Goal: Task Accomplishment & Management: Manage account settings

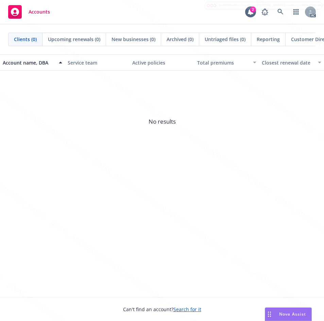
click at [304, 141] on span "No results" at bounding box center [162, 122] width 324 height 102
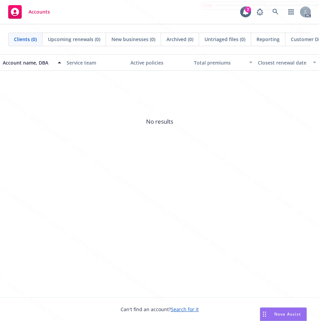
click at [97, 200] on div "Account name, DBA Service team Active policies Total premiums Closest renewal d…" at bounding box center [159, 175] width 319 height 243
click at [29, 157] on span "No results" at bounding box center [159, 122] width 319 height 102
click at [107, 160] on span "No results" at bounding box center [159, 122] width 319 height 102
click at [40, 209] on div "Account name, DBA Service team Active policies Total premiums Closest renewal d…" at bounding box center [159, 175] width 319 height 243
click at [65, 108] on span "No results" at bounding box center [159, 122] width 319 height 102
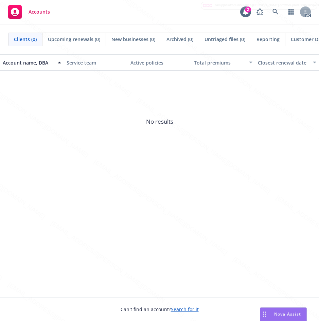
click at [113, 114] on span "No results" at bounding box center [159, 122] width 319 height 102
click at [48, 218] on div "Account name, DBA Service team Active policies Total premiums Closest renewal d…" at bounding box center [159, 175] width 319 height 243
click at [37, 227] on div "Account name, DBA Service team Active policies Total premiums Closest renewal d…" at bounding box center [159, 175] width 319 height 243
click at [22, 154] on span "No results" at bounding box center [159, 122] width 319 height 102
click at [276, 10] on icon at bounding box center [275, 12] width 6 height 6
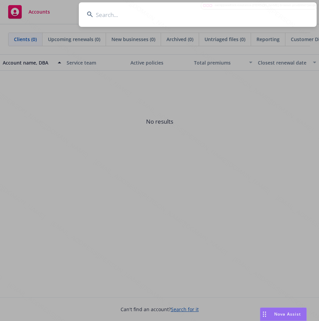
click at [140, 17] on input at bounding box center [198, 14] width 238 height 24
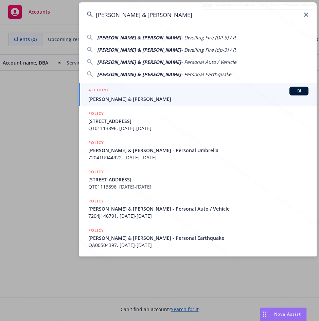
type input "[PERSON_NAME] & [PERSON_NAME]"
click at [120, 98] on span "[PERSON_NAME] & [PERSON_NAME]" at bounding box center [198, 98] width 220 height 7
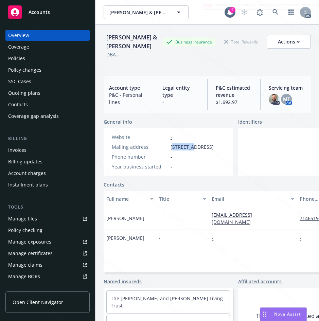
drag, startPoint x: 173, startPoint y: 146, endPoint x: 178, endPoint y: 146, distance: 5.1
click at [192, 146] on span "[STREET_ADDRESS]" at bounding box center [192, 146] width 43 height 7
drag, startPoint x: 170, startPoint y: 146, endPoint x: 222, endPoint y: 149, distance: 52.1
click at [216, 149] on div "Mailing address [STREET_ADDRESS]" at bounding box center [162, 146] width 107 height 7
copy span "[STREET_ADDRESS]"
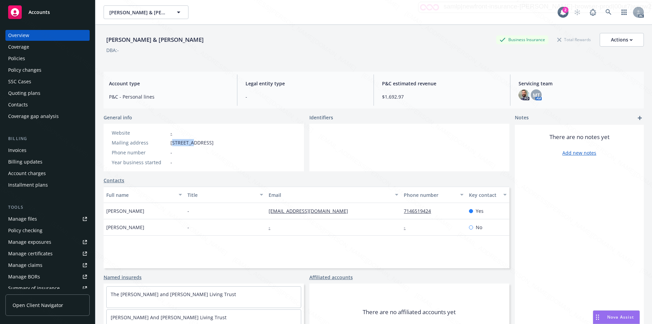
click at [26, 58] on div "Policies" at bounding box center [47, 58] width 79 height 11
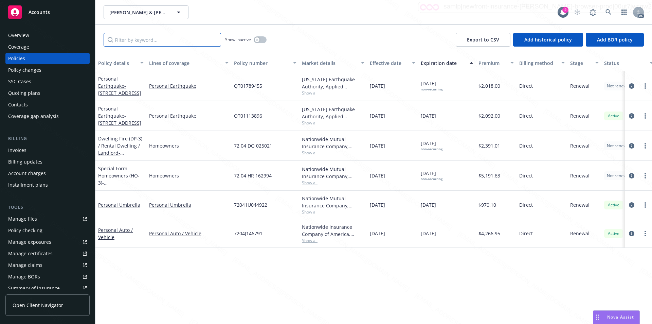
click at [169, 40] on input "Filter by keyword..." at bounding box center [163, 40] width 118 height 14
paste input "72041U044922"
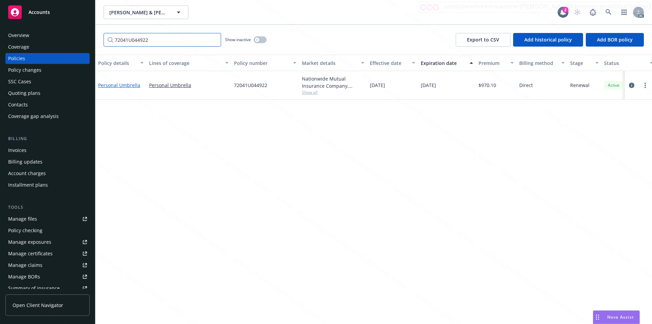
type input "72041U044922"
click at [121, 85] on link "Personal Umbrella" at bounding box center [119, 85] width 42 height 6
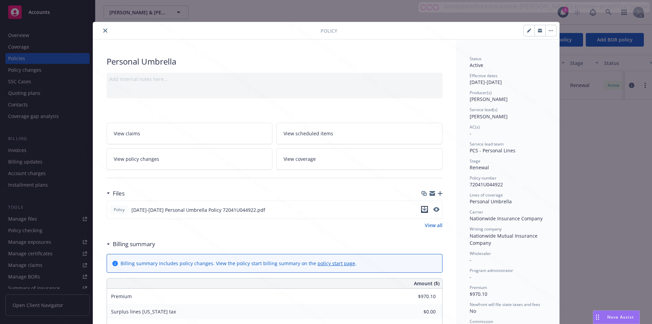
click at [323, 209] on icon "download file" at bounding box center [424, 209] width 5 height 5
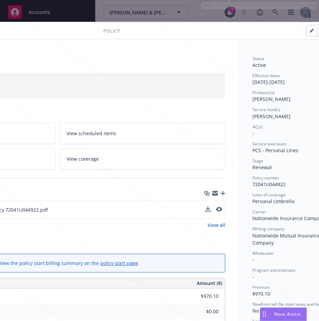
scroll to position [0, 153]
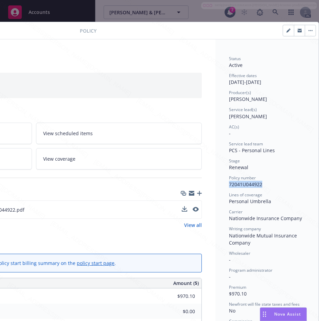
drag, startPoint x: 223, startPoint y: 182, endPoint x: 258, endPoint y: 182, distance: 35.0
copy span "72041U044922"
drag, startPoint x: 223, startPoint y: 82, endPoint x: 249, endPoint y: 82, distance: 25.5
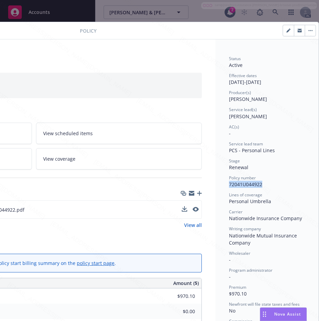
copy div "[DATE]"
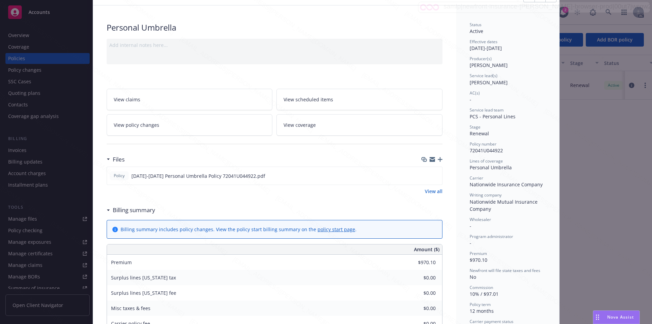
scroll to position [0, 0]
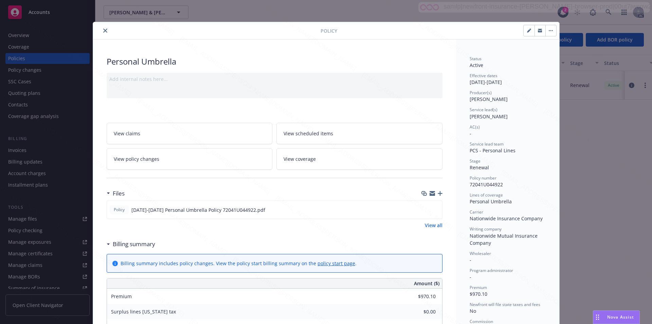
click at [323, 31] on icon "button" at bounding box center [551, 30] width 1 height 1
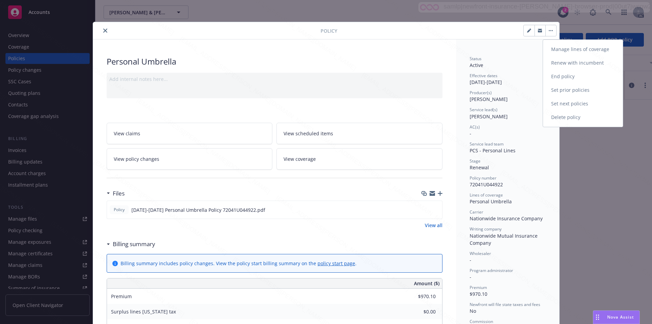
click at [323, 74] on link "End policy" at bounding box center [583, 77] width 80 height 14
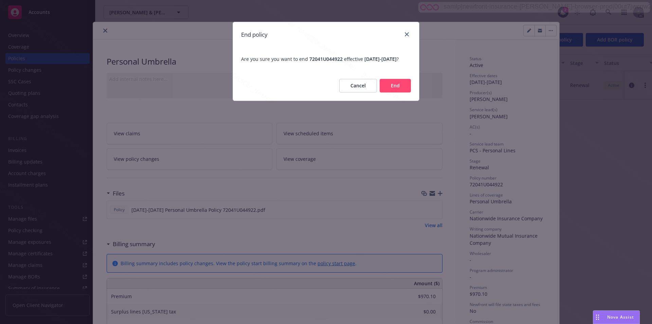
click at [323, 89] on button "End" at bounding box center [395, 86] width 31 height 14
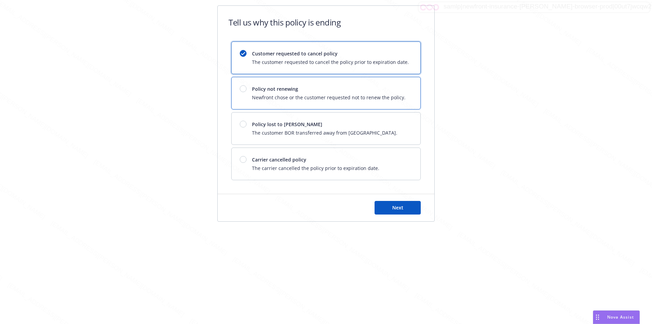
click at [323, 93] on div "Policy not renewing Newfront chose or the customer requested not to renew the p…" at bounding box center [329, 93] width 154 height 16
click at [323, 208] on button "Next" at bounding box center [398, 208] width 46 height 14
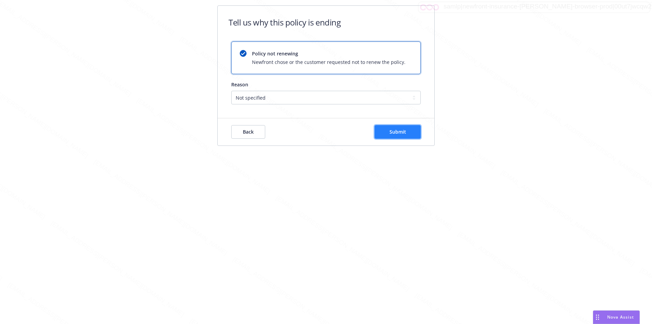
click at [323, 132] on span "Submit" at bounding box center [398, 131] width 17 height 6
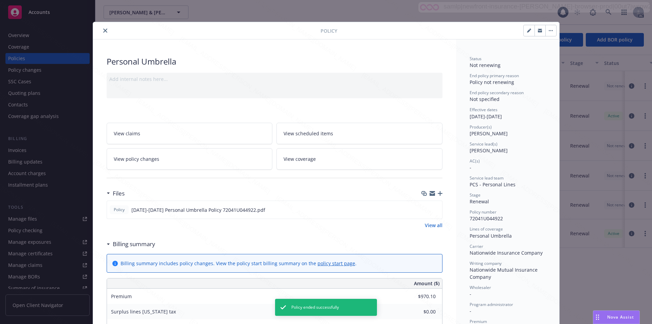
scroll to position [20, 0]
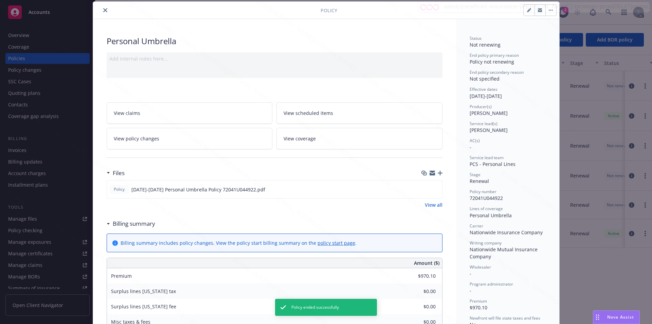
click at [103, 10] on icon "close" at bounding box center [105, 10] width 4 height 4
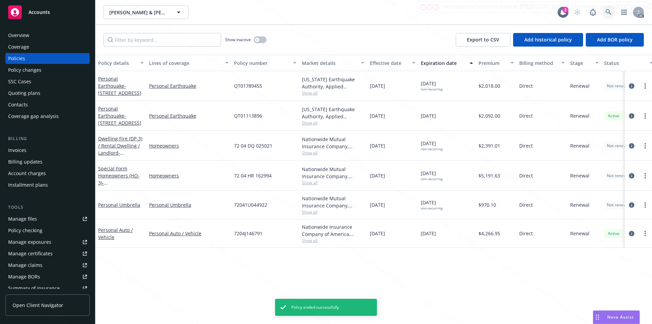
click at [323, 11] on icon at bounding box center [609, 12] width 6 height 6
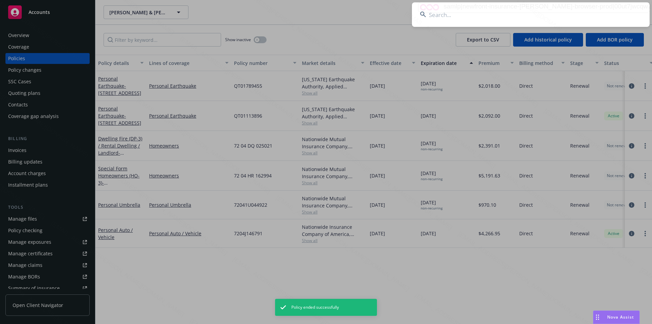
click at [323, 17] on input at bounding box center [531, 14] width 238 height 24
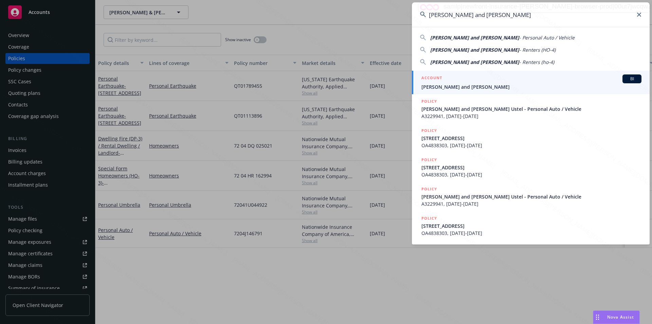
type input "[PERSON_NAME] and [PERSON_NAME]"
click at [323, 86] on span "[PERSON_NAME] and [PERSON_NAME]" at bounding box center [532, 86] width 220 height 7
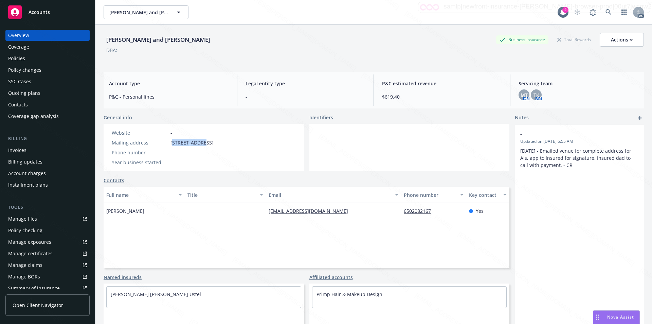
drag, startPoint x: 173, startPoint y: 142, endPoint x: 193, endPoint y: 142, distance: 20.0
click at [201, 142] on span "[STREET_ADDRESS]" at bounding box center [192, 142] width 43 height 7
drag, startPoint x: 169, startPoint y: 143, endPoint x: 216, endPoint y: 144, distance: 46.9
click at [216, 144] on div "Mailing address [STREET_ADDRESS]" at bounding box center [162, 142] width 107 height 7
copy span "[STREET_ADDRESS]"
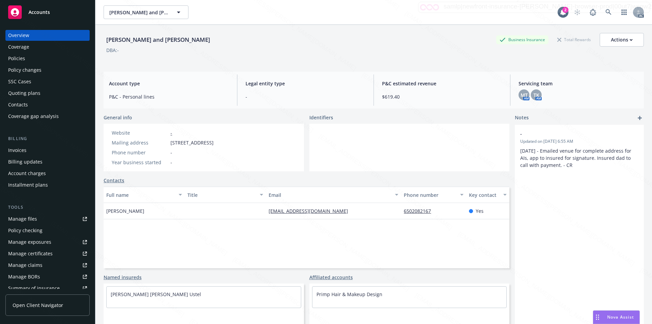
click at [323, 161] on div at bounding box center [409, 148] width 200 height 48
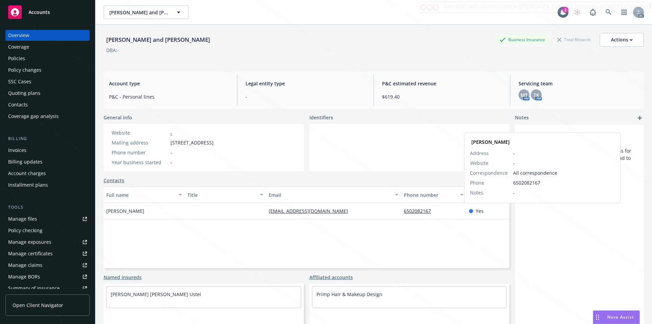
click at [323, 212] on span "Yes" at bounding box center [480, 210] width 8 height 7
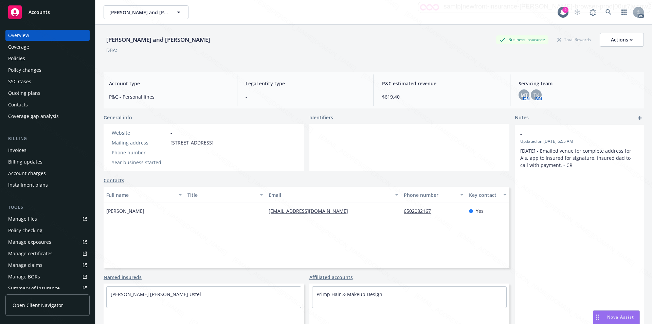
click at [26, 58] on div "Policies" at bounding box center [47, 58] width 79 height 11
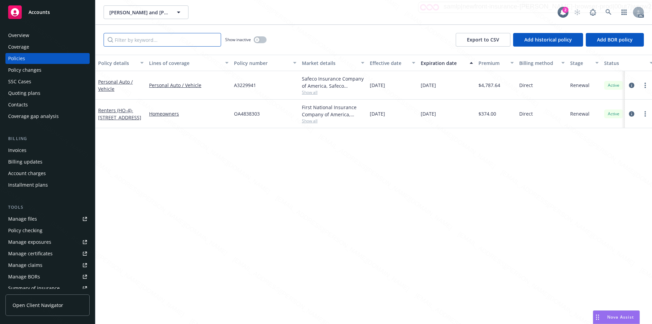
click at [189, 44] on input "Filter by keyword..." at bounding box center [163, 40] width 118 height 14
paste input "A3229941"
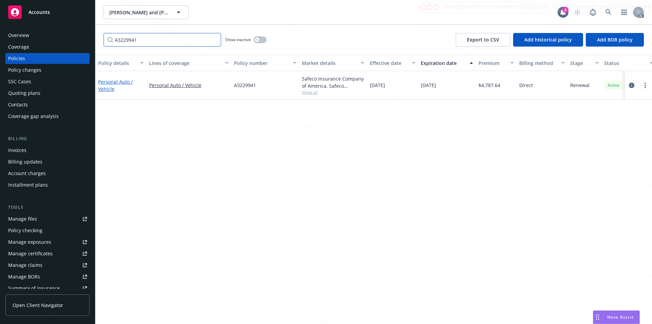
type input "A3229941"
click at [120, 82] on link "Personal Auto / Vehicle" at bounding box center [115, 85] width 35 height 14
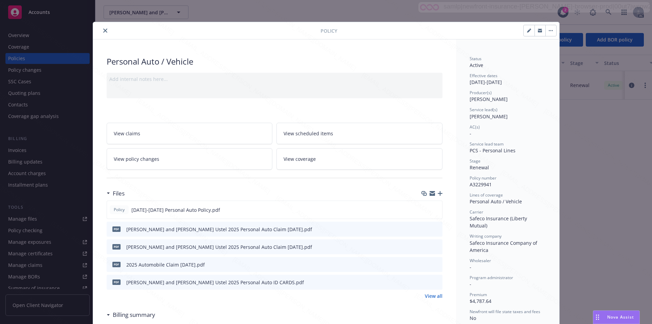
click at [148, 158] on span "View policy changes" at bounding box center [137, 158] width 46 height 7
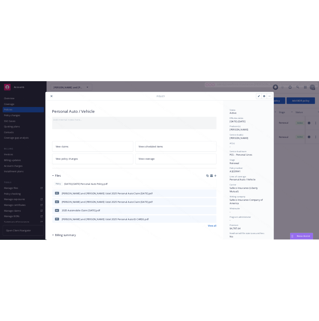
scroll to position [20, 0]
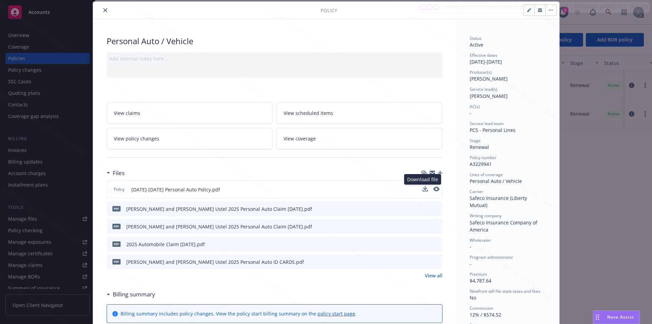
click at [323, 192] on button at bounding box center [425, 189] width 5 height 7
click at [323, 189] on icon "download file" at bounding box center [424, 188] width 4 height 4
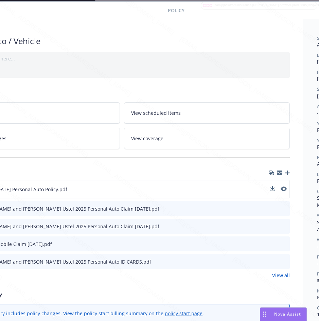
scroll to position [20, 153]
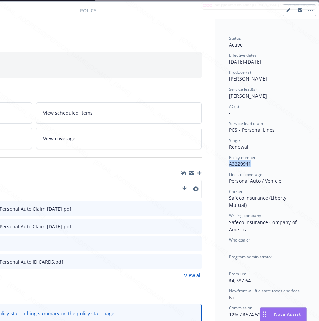
drag, startPoint x: 221, startPoint y: 163, endPoint x: 244, endPoint y: 163, distance: 23.4
copy span "A3229941"
drag, startPoint x: 222, startPoint y: 62, endPoint x: 249, endPoint y: 62, distance: 26.5
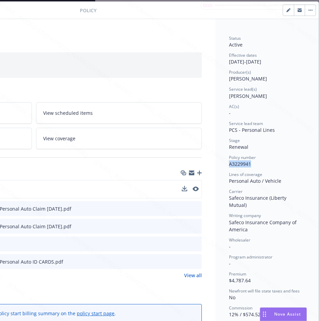
copy div "[DATE]"
click at [306, 8] on button "button" at bounding box center [310, 10] width 11 height 11
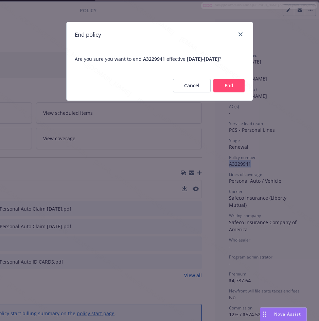
click at [232, 84] on button "End" at bounding box center [228, 86] width 31 height 14
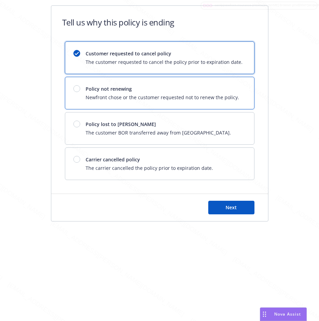
click at [115, 93] on div "Policy not renewing Newfront chose or the customer requested not to renew the p…" at bounding box center [163, 93] width 154 height 16
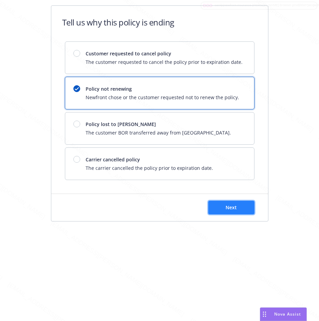
click at [235, 207] on span "Next" at bounding box center [231, 207] width 11 height 6
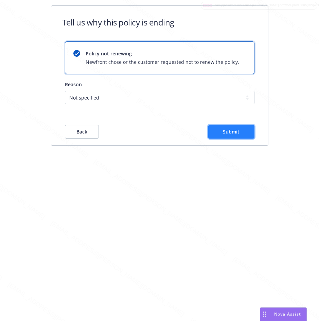
click at [230, 131] on span "Submit" at bounding box center [231, 131] width 17 height 6
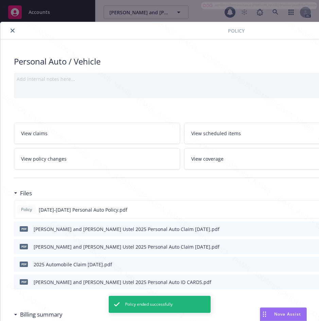
scroll to position [20, 0]
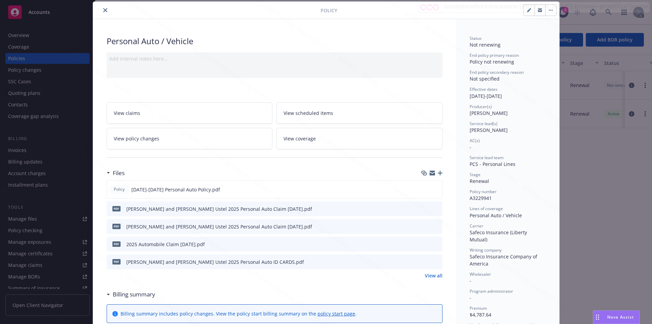
click at [103, 12] on icon "close" at bounding box center [105, 10] width 4 height 4
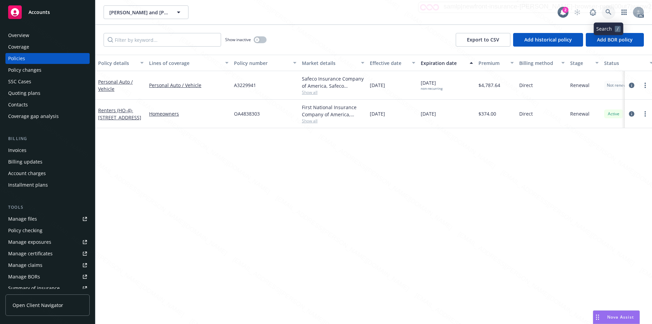
click at [323, 11] on icon at bounding box center [609, 12] width 6 height 6
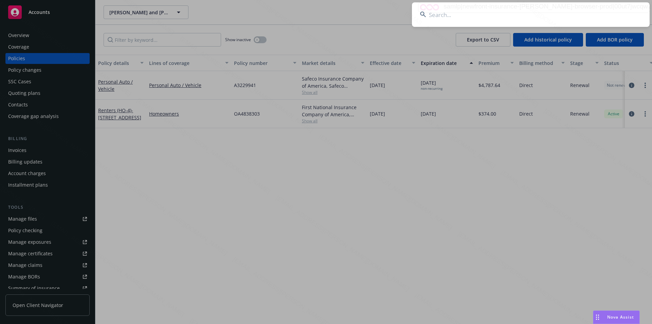
click at [323, 19] on input at bounding box center [531, 14] width 238 height 24
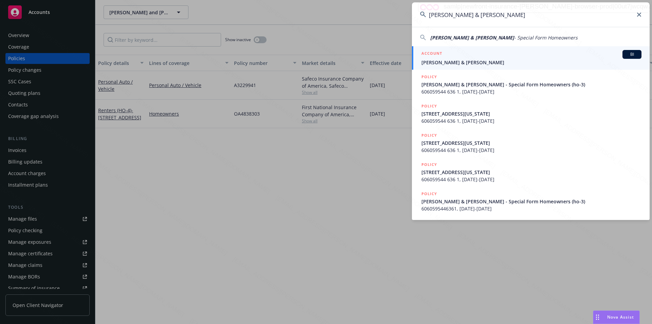
click at [323, 36] on span "[PERSON_NAME] & [PERSON_NAME]" at bounding box center [472, 37] width 84 height 6
type input "[PERSON_NAME] & [PERSON_NAME] - Special Form Homeowners"
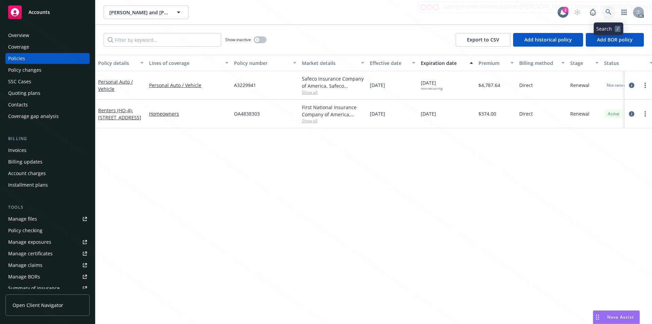
click at [323, 12] on icon at bounding box center [609, 12] width 6 height 6
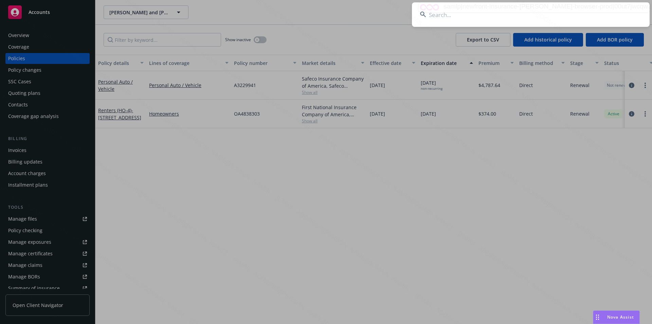
click at [323, 15] on input at bounding box center [531, 14] width 238 height 24
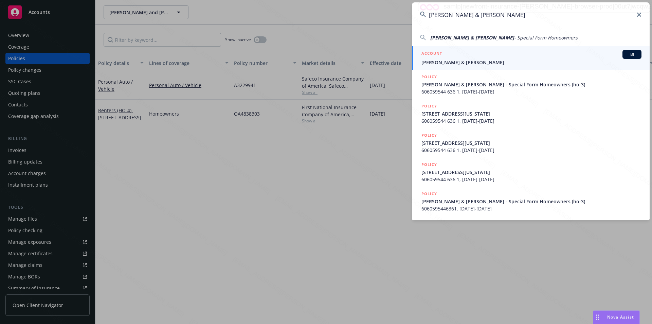
type input "[PERSON_NAME] & [PERSON_NAME]"
click at [323, 62] on span "[PERSON_NAME] & [PERSON_NAME]" at bounding box center [532, 62] width 220 height 7
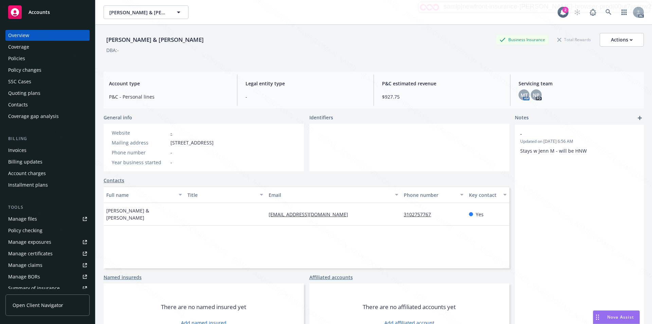
drag, startPoint x: 171, startPoint y: 140, endPoint x: 210, endPoint y: 141, distance: 39.4
click at [210, 141] on span "[STREET_ADDRESS]" at bounding box center [192, 142] width 43 height 7
copy span "[GEOGRAPHIC_DATA]"
click at [323, 148] on div at bounding box center [409, 148] width 200 height 48
click at [15, 58] on div "Policies" at bounding box center [16, 58] width 17 height 11
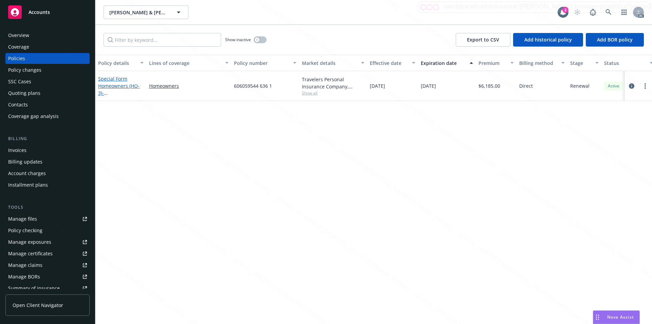
click at [117, 90] on span "- [STREET_ADDRESS][US_STATE]" at bounding box center [119, 100] width 43 height 21
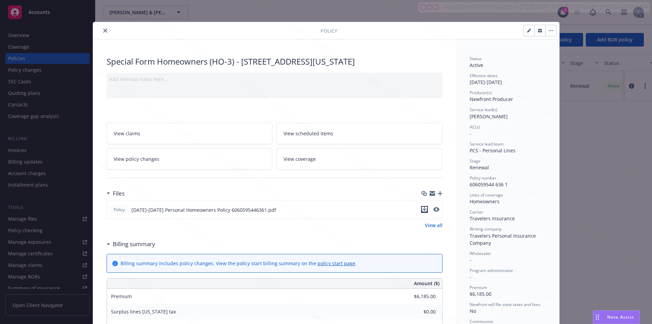
click at [323, 208] on icon "download file" at bounding box center [424, 209] width 5 height 5
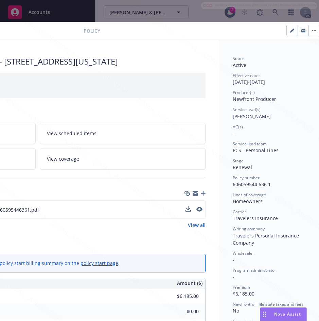
scroll to position [0, 153]
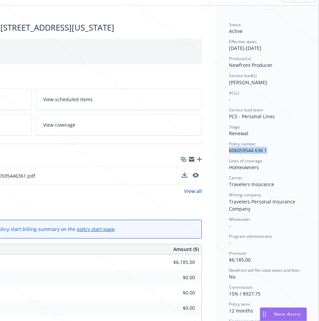
drag, startPoint x: 225, startPoint y: 151, endPoint x: 261, endPoint y: 151, distance: 36.0
click at [262, 151] on div "Policy number 606059544 636 1" at bounding box center [267, 147] width 76 height 13
copy span "606059544 636 1"
drag, startPoint x: 222, startPoint y: 49, endPoint x: 250, endPoint y: 52, distance: 27.3
click at [250, 52] on div "Status Active Effective dates [DATE] - [DATE] Producer(s) Newfront Producer Ser…" at bounding box center [266, 295] width 103 height 581
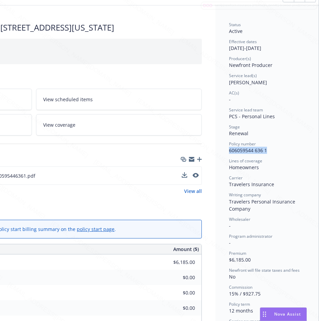
copy div "[DATE]"
drag, startPoint x: 180, startPoint y: 175, endPoint x: 176, endPoint y: 176, distance: 4.1
click at [181, 175] on icon "download file" at bounding box center [183, 175] width 5 height 5
click at [288, 33] on div "Status Active" at bounding box center [267, 28] width 76 height 13
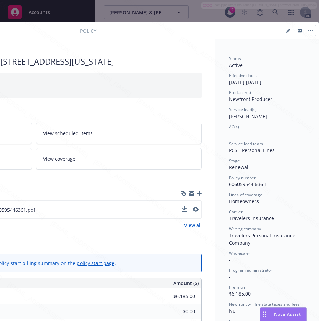
click at [306, 30] on button "button" at bounding box center [310, 30] width 11 height 11
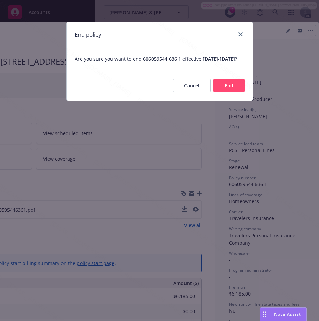
click at [221, 91] on button "End" at bounding box center [228, 86] width 31 height 14
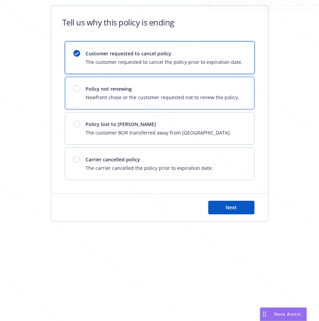
click at [143, 89] on span "Policy not renewing" at bounding box center [163, 88] width 154 height 7
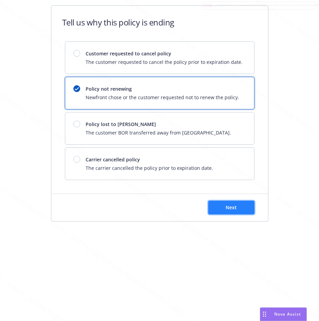
click at [218, 210] on button "Next" at bounding box center [231, 208] width 46 height 14
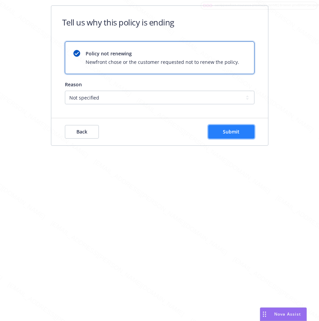
click at [232, 135] on button "Submit" at bounding box center [231, 132] width 46 height 14
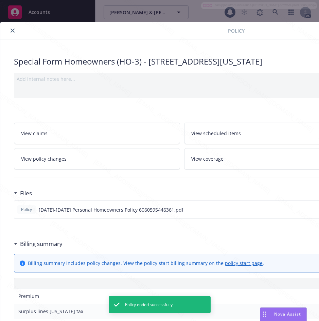
scroll to position [20, 0]
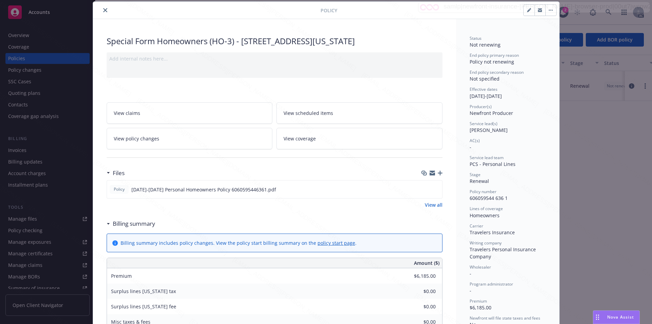
click at [101, 10] on button "close" at bounding box center [105, 10] width 8 height 8
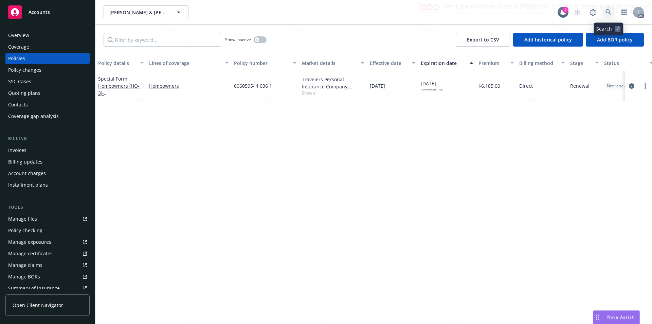
click at [323, 12] on icon at bounding box center [609, 12] width 6 height 6
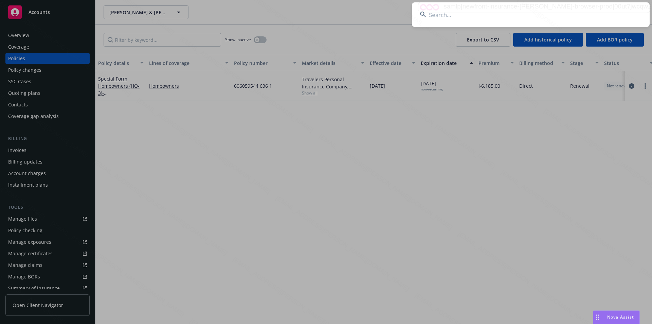
click at [323, 16] on input at bounding box center [531, 14] width 238 height 24
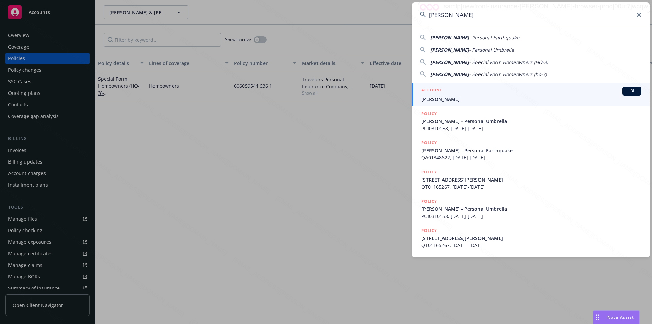
type input "[PERSON_NAME]"
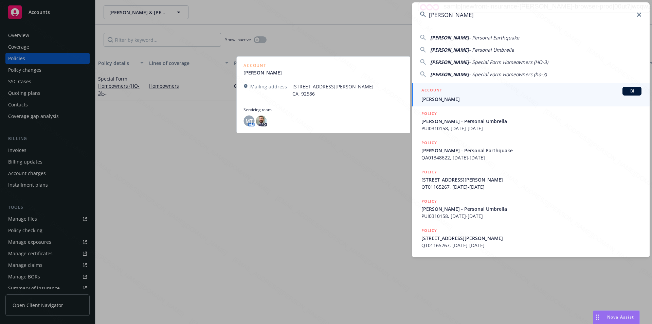
click at [323, 101] on span "[PERSON_NAME]" at bounding box center [532, 98] width 220 height 7
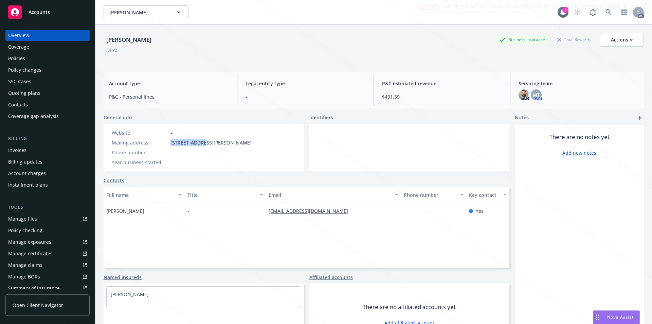
drag, startPoint x: 169, startPoint y: 143, endPoint x: 201, endPoint y: 140, distance: 31.4
click at [201, 140] on div "Mailing address [STREET_ADDRESS][PERSON_NAME]" at bounding box center [181, 142] width 145 height 7
copy span "28723 [PERSON_NAME] Dr"
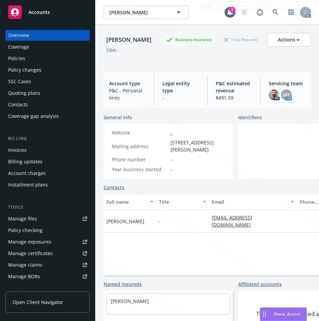
click at [191, 165] on div "Website - Mailing address [STREET_ADDRESS][PERSON_NAME] Phone number - Year bus…" at bounding box center [168, 151] width 118 height 44
click at [162, 247] on div "Full name Title Email Phone number Key contact [PERSON_NAME] - [EMAIL_ADDRESS][…" at bounding box center [236, 235] width 264 height 82
click at [19, 60] on div "Policies" at bounding box center [16, 58] width 17 height 11
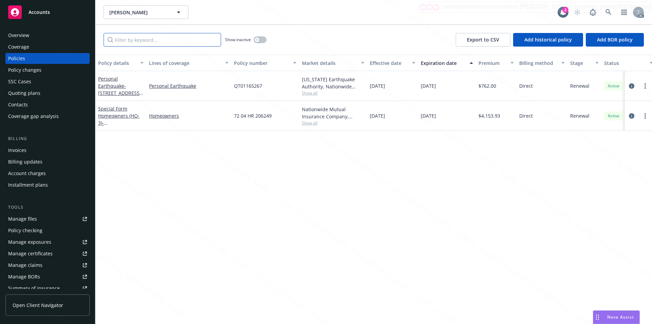
click at [120, 44] on input "Filter by keyword..." at bounding box center [163, 40] width 118 height 14
paste input "QT01165267"
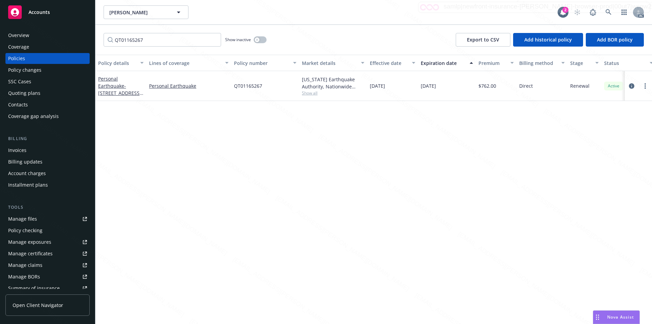
click at [119, 89] on div "Personal Earthquake - [STREET_ADDRESS][PERSON_NAME]" at bounding box center [121, 85] width 46 height 21
click at [118, 85] on link "Personal Earthquake - [STREET_ADDRESS][PERSON_NAME]" at bounding box center [119, 89] width 43 height 28
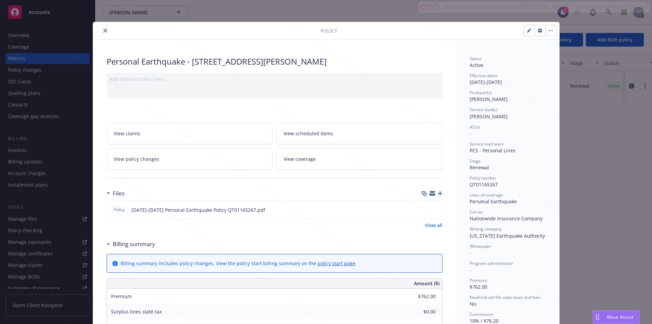
click at [103, 30] on icon "close" at bounding box center [105, 31] width 4 height 4
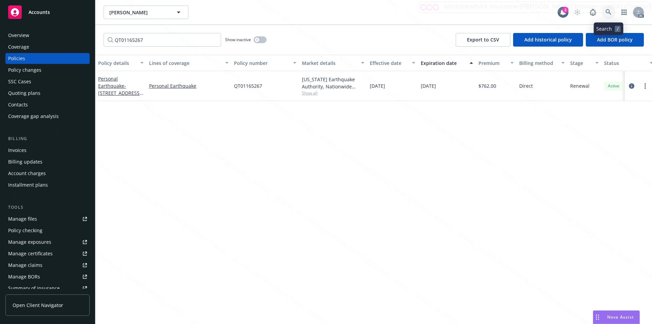
click at [323, 12] on icon at bounding box center [609, 12] width 6 height 6
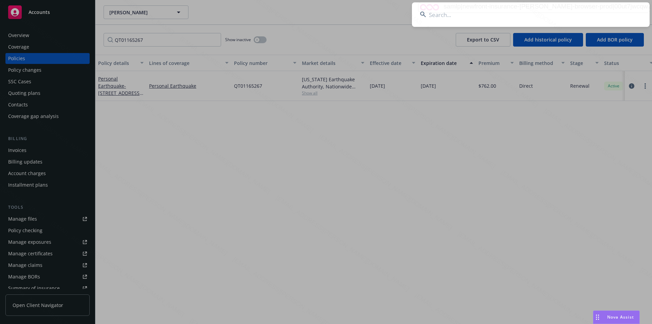
click at [323, 16] on input at bounding box center [531, 14] width 238 height 24
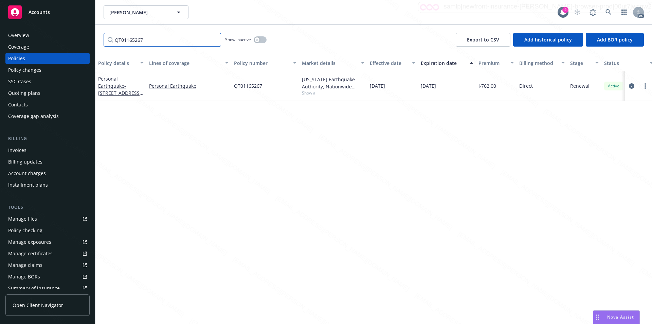
drag, startPoint x: 184, startPoint y: 40, endPoint x: 106, endPoint y: 38, distance: 78.5
click at [106, 38] on input "QT01165267" at bounding box center [163, 40] width 118 height 14
paste input "72 04 HR 206249"
type input "72 04 HR 206249"
click at [118, 88] on link "Special Form Homeowners (HO-3) - [STREET_ADDRESS][PERSON_NAME]" at bounding box center [119, 92] width 43 height 35
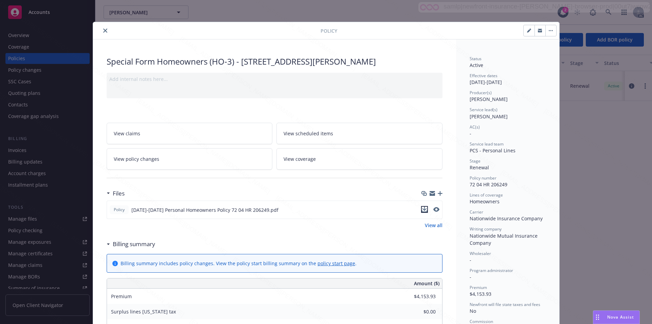
click at [323, 208] on icon "download file" at bounding box center [424, 209] width 5 height 5
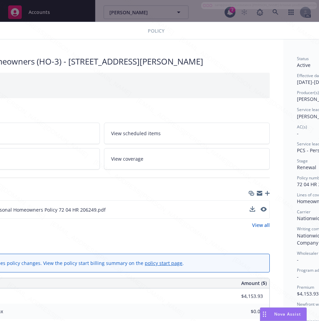
scroll to position [0, 153]
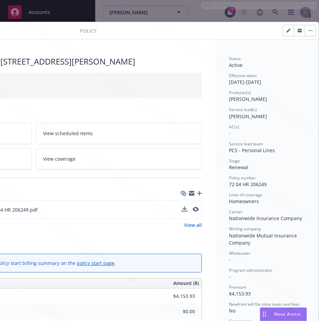
click at [229, 182] on span "72 04 HR 206249" at bounding box center [248, 184] width 38 height 6
drag, startPoint x: 225, startPoint y: 182, endPoint x: 265, endPoint y: 184, distance: 40.5
click at [265, 184] on div "Policy number 72 04 HR 206249" at bounding box center [267, 181] width 76 height 13
drag, startPoint x: 222, startPoint y: 81, endPoint x: 247, endPoint y: 81, distance: 25.1
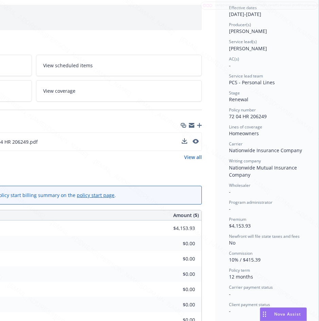
scroll to position [102, 153]
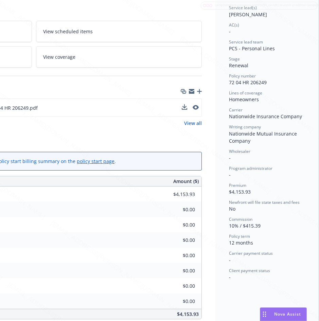
click at [145, 139] on div "Billing summary" at bounding box center [34, 142] width 336 height 14
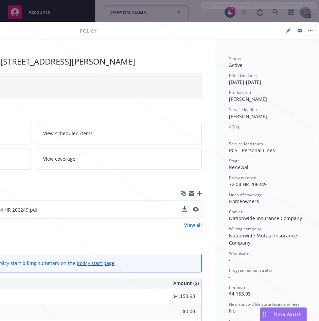
click at [305, 32] on button "button" at bounding box center [310, 30] width 11 height 11
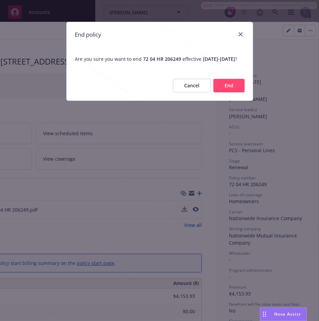
click at [233, 92] on button "End" at bounding box center [228, 86] width 31 height 14
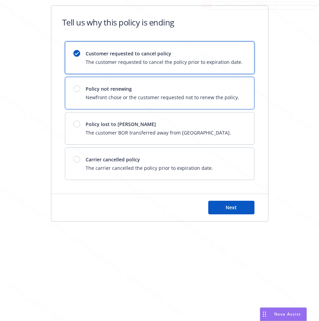
click at [164, 97] on span "Newfront chose or the customer requested not to renew the policy." at bounding box center [163, 97] width 154 height 7
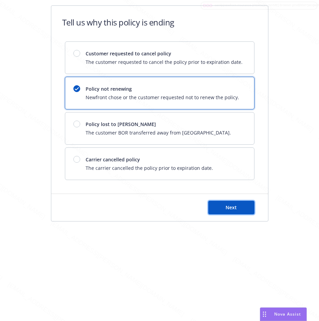
click at [222, 207] on button "Next" at bounding box center [231, 208] width 46 height 14
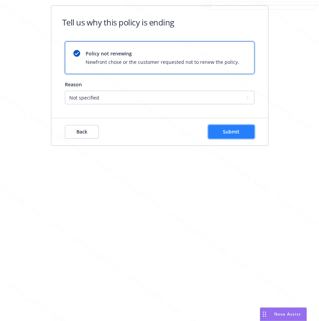
click at [237, 128] on span "Submit" at bounding box center [231, 131] width 17 height 6
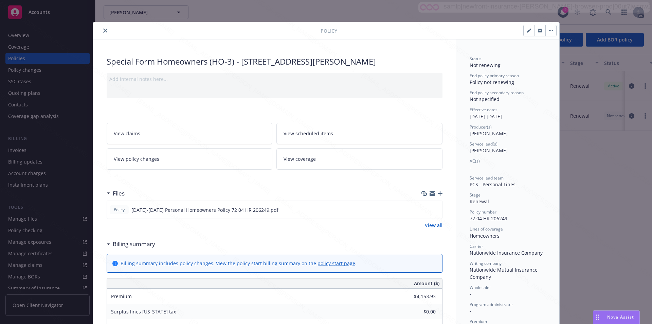
click at [103, 30] on icon "close" at bounding box center [105, 31] width 4 height 4
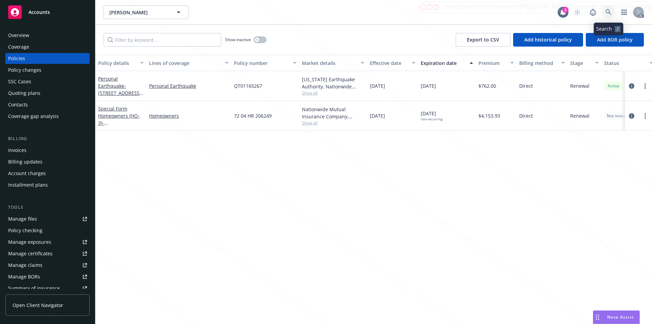
click at [323, 10] on icon at bounding box center [609, 12] width 6 height 6
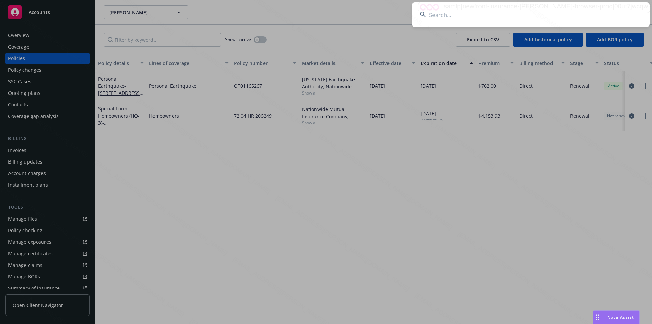
click at [323, 16] on input at bounding box center [531, 14] width 238 height 24
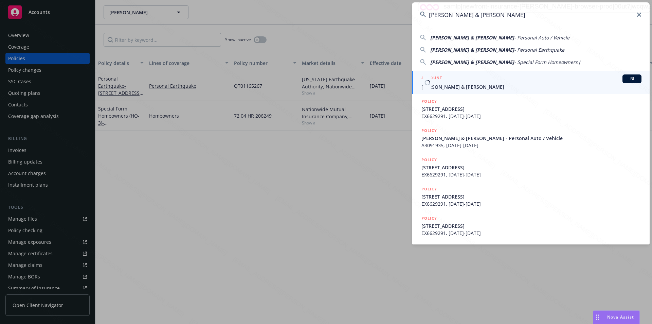
type input "[PERSON_NAME] & [PERSON_NAME]"
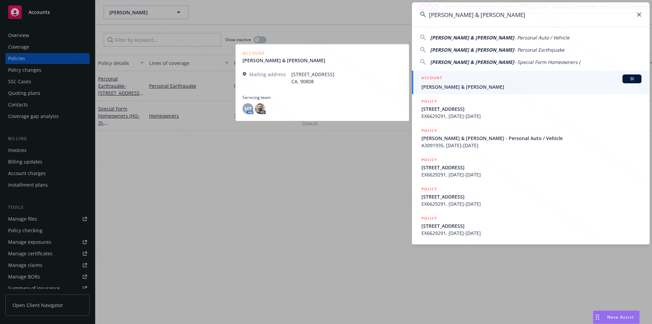
click at [323, 84] on span "[PERSON_NAME] & [PERSON_NAME]" at bounding box center [532, 86] width 220 height 7
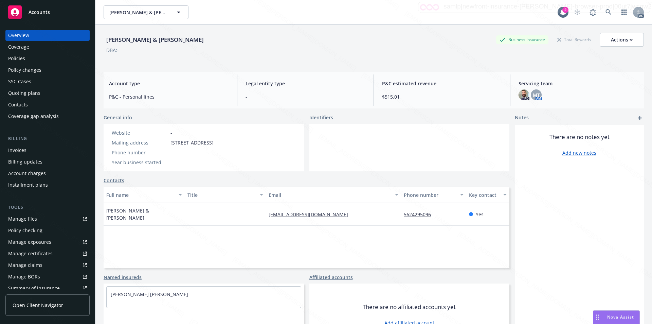
drag, startPoint x: 169, startPoint y: 141, endPoint x: 211, endPoint y: 145, distance: 41.6
click at [211, 145] on div "Mailing address [STREET_ADDRESS]" at bounding box center [162, 142] width 107 height 7
click at [323, 133] on div at bounding box center [409, 148] width 200 height 48
click at [22, 57] on div "Policies" at bounding box center [16, 58] width 17 height 11
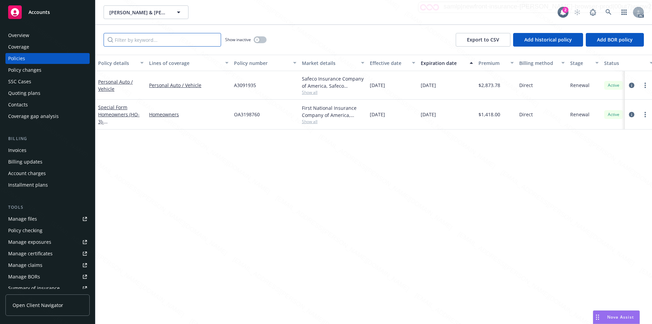
click at [125, 40] on input "Filter by keyword..." at bounding box center [163, 40] width 118 height 14
paste input "A3091935"
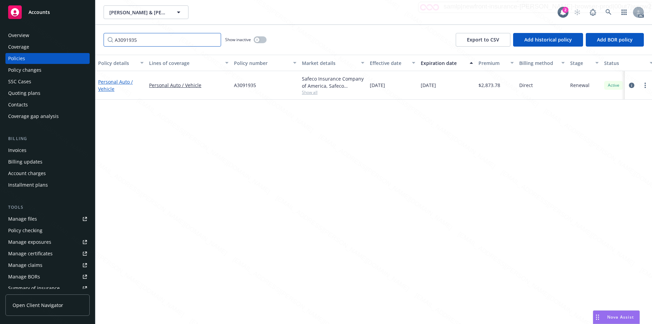
type input "A3091935"
click at [110, 84] on link "Personal Auto / Vehicle" at bounding box center [115, 85] width 35 height 14
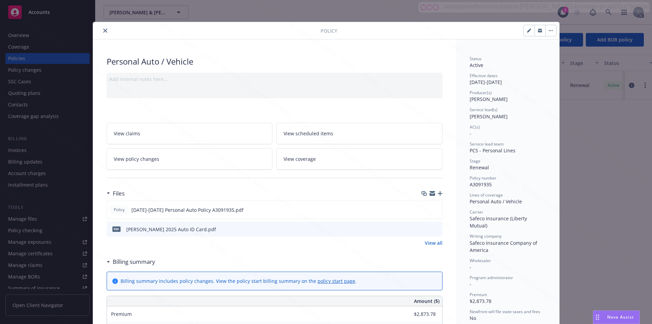
click at [166, 158] on link "View policy changes" at bounding box center [190, 158] width 166 height 21
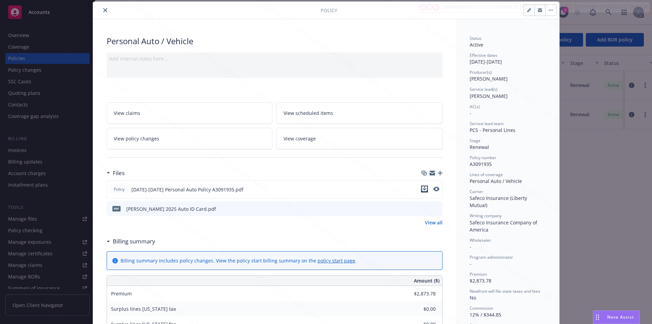
click at [323, 188] on icon "download file" at bounding box center [424, 188] width 5 height 5
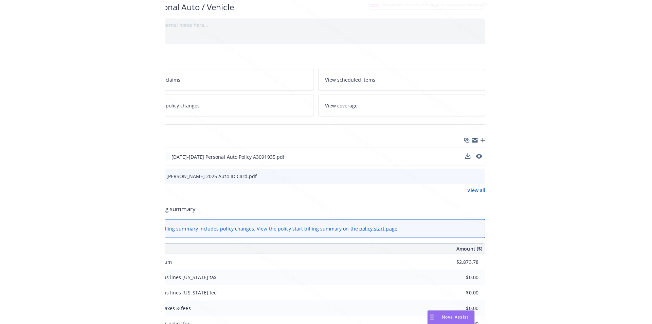
scroll to position [54, 153]
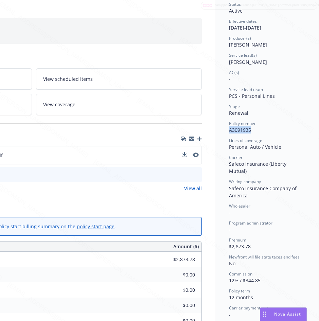
drag, startPoint x: 223, startPoint y: 131, endPoint x: 247, endPoint y: 130, distance: 23.5
click at [247, 130] on div "Status Active Effective dates [DATE] - [DATE] Producer(s) [PERSON_NAME] Service…" at bounding box center [266, 284] width 103 height 599
drag, startPoint x: 222, startPoint y: 27, endPoint x: 248, endPoint y: 27, distance: 26.5
click at [249, 27] on div "Status Active Effective dates [DATE] - [DATE] Producer(s) [PERSON_NAME] Service…" at bounding box center [266, 284] width 103 height 599
click at [100, 180] on div "pdf [PERSON_NAME] 2025 Auto ID Card.pdf" at bounding box center [34, 174] width 336 height 15
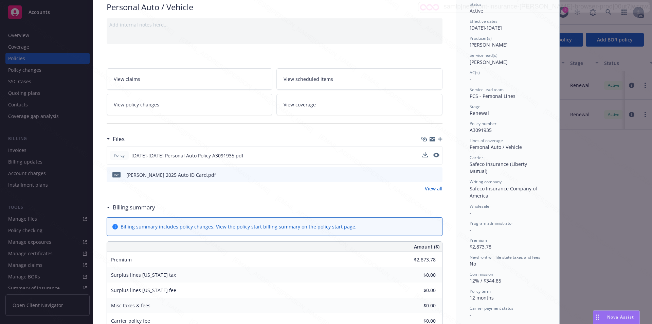
scroll to position [0, 0]
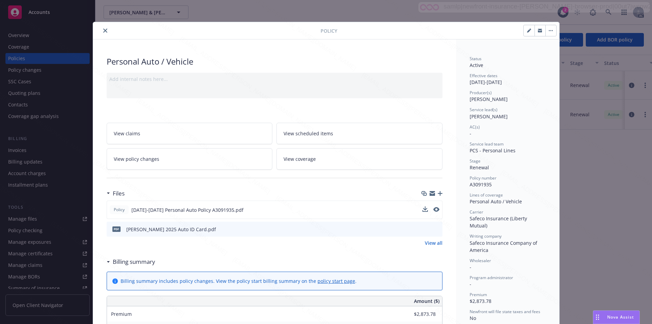
click at [323, 32] on button "button" at bounding box center [550, 30] width 11 height 11
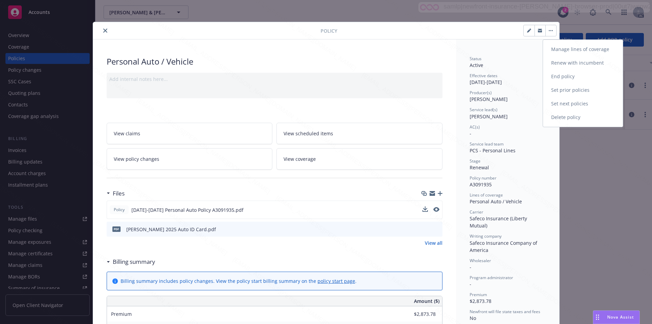
click at [323, 74] on link "End policy" at bounding box center [583, 77] width 80 height 14
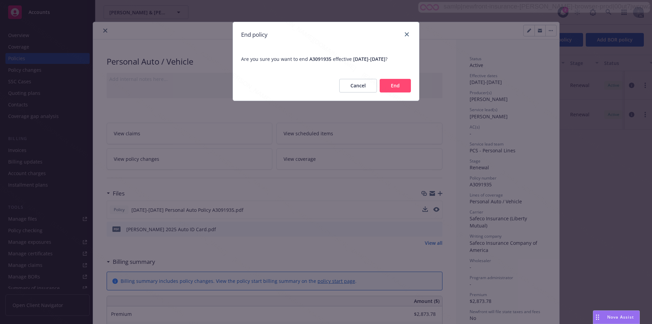
click at [323, 83] on button "End" at bounding box center [395, 86] width 31 height 14
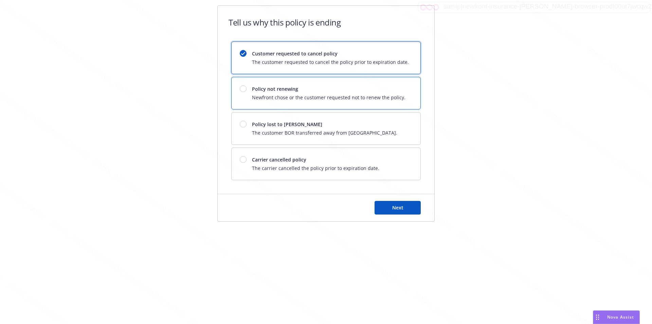
click at [323, 93] on div "Policy not renewing Newfront chose or the customer requested not to renew the p…" at bounding box center [329, 93] width 154 height 16
click at [323, 204] on button "Next" at bounding box center [398, 208] width 46 height 14
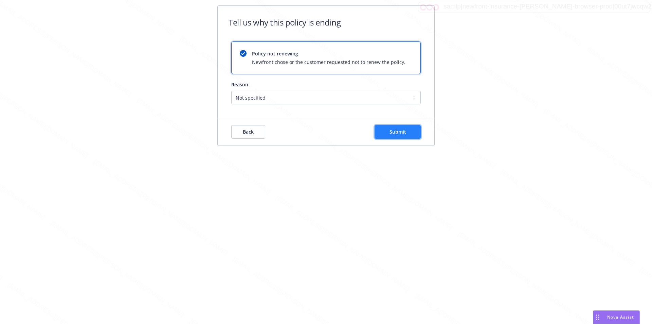
click at [323, 134] on span "Submit" at bounding box center [398, 131] width 17 height 6
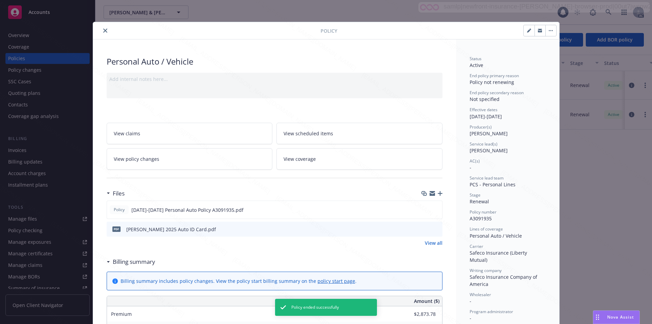
scroll to position [20, 0]
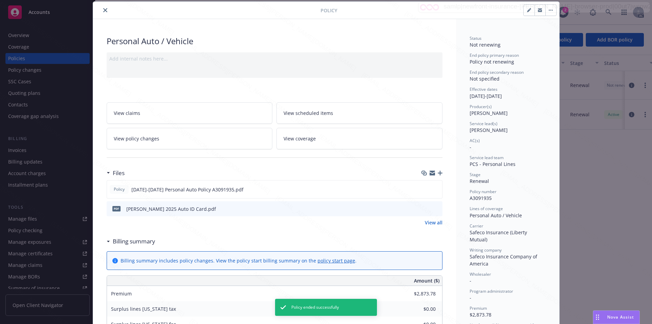
click at [104, 10] on icon "close" at bounding box center [105, 10] width 4 height 4
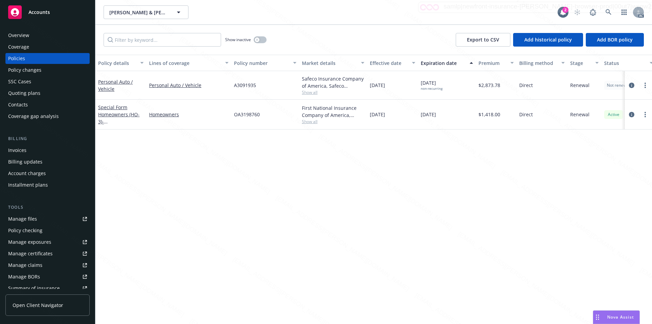
click at [323, 259] on div "Policy details Lines of coverage Policy number Market details Effective date Ex…" at bounding box center [373, 189] width 557 height 269
click at [267, 196] on div "Policy details Lines of coverage Policy number Market details Effective date Ex…" at bounding box center [373, 189] width 557 height 269
click at [323, 233] on div "Policy details Lines of coverage Policy number Market details Effective date Ex…" at bounding box center [373, 189] width 557 height 269
click at [323, 11] on icon at bounding box center [609, 12] width 6 height 6
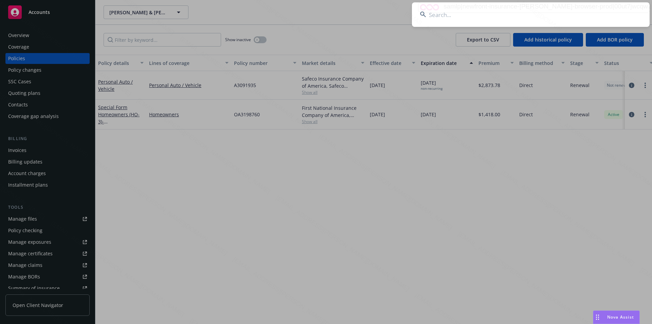
click at [323, 7] on input at bounding box center [531, 14] width 238 height 24
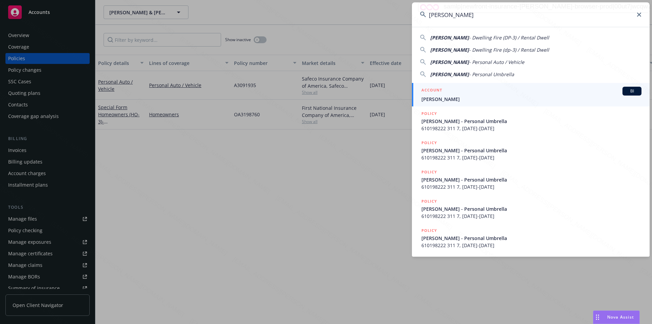
type input "[PERSON_NAME]"
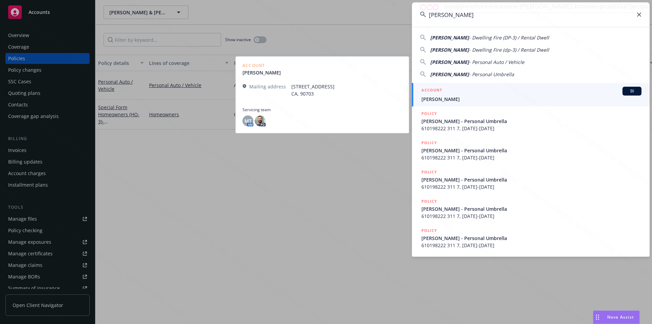
click at [323, 100] on span "[PERSON_NAME]" at bounding box center [532, 98] width 220 height 7
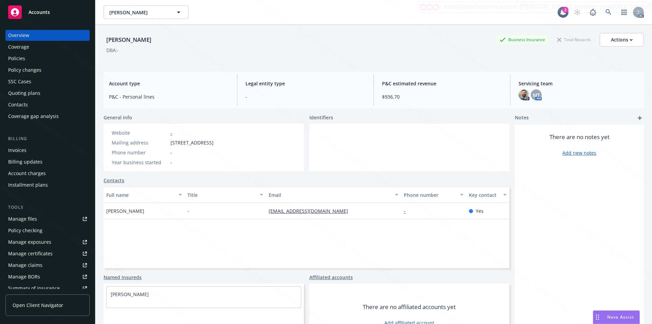
drag, startPoint x: 171, startPoint y: 141, endPoint x: 216, endPoint y: 138, distance: 44.9
click at [216, 138] on div "Website - Mailing address [STREET_ADDRESS] Phone number - Year business started…" at bounding box center [162, 147] width 107 height 37
click at [18, 55] on div "Policies" at bounding box center [16, 58] width 17 height 11
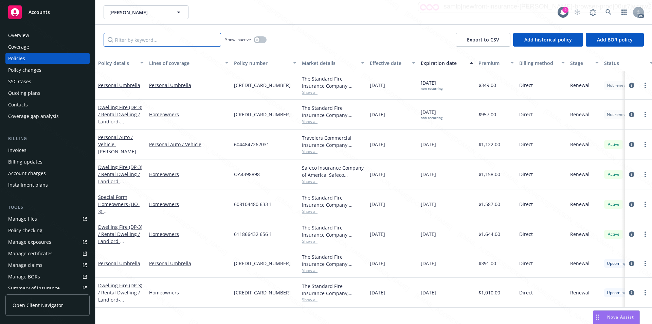
click at [165, 42] on input "Filter by keyword..." at bounding box center [163, 40] width 118 height 14
paste input "OA4398898"
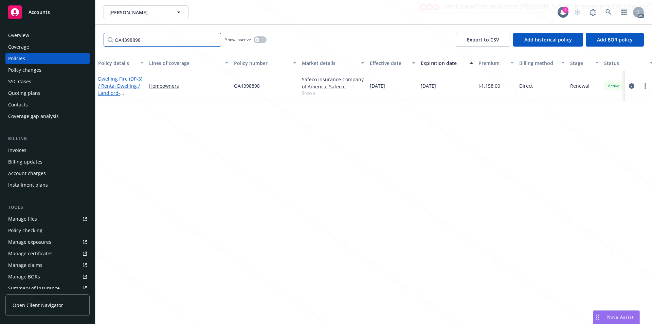
type input "OA4398898"
click at [120, 79] on link "Dwelling Fire (DP-3) / Rental Dwelling / Landlord - 8038 [GEOGRAPHIC_DATA]-2144" at bounding box center [120, 89] width 44 height 28
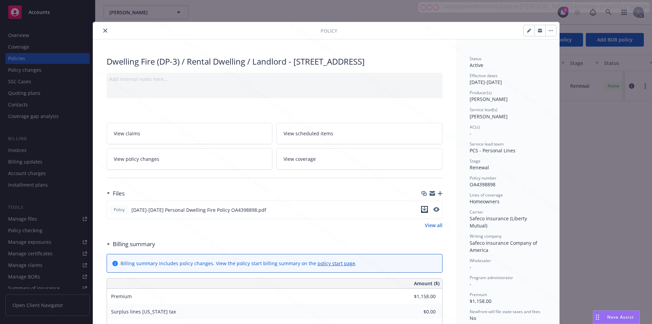
click at [323, 212] on icon "download file" at bounding box center [424, 209] width 5 height 5
click at [323, 222] on div "Status Active Effective dates [DATE] - [DATE] Producer(s) [PERSON_NAME] Service…" at bounding box center [507, 329] width 103 height 581
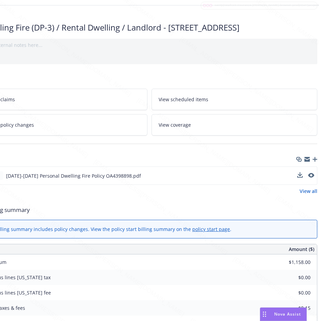
scroll to position [34, 153]
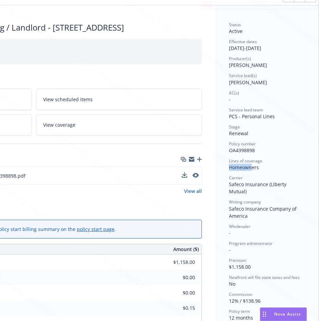
drag, startPoint x: 222, startPoint y: 167, endPoint x: 233, endPoint y: 167, distance: 10.5
click at [240, 166] on div "Status Active Effective dates [DATE] - [DATE] Producer(s) [PERSON_NAME] Service…" at bounding box center [266, 295] width 103 height 581
click at [223, 150] on div "Status Active Effective dates [DATE] - [DATE] Producer(s) [PERSON_NAME] Service…" at bounding box center [266, 295] width 103 height 581
drag, startPoint x: 223, startPoint y: 150, endPoint x: 249, endPoint y: 148, distance: 26.5
click at [249, 148] on div "Status Active Effective dates [DATE] - [DATE] Producer(s) [PERSON_NAME] Service…" at bounding box center [266, 295] width 103 height 581
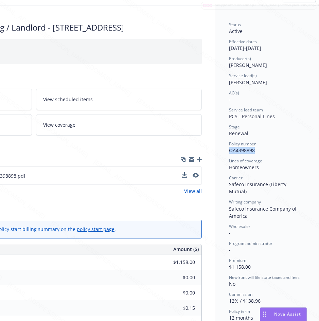
drag, startPoint x: 224, startPoint y: 47, endPoint x: 249, endPoint y: 47, distance: 24.5
click at [249, 47] on div "Effective dates [DATE] - [DATE]" at bounding box center [267, 45] width 76 height 13
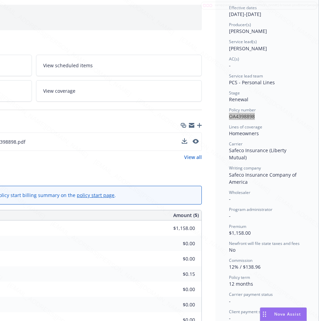
click at [276, 39] on div "Service lead(s)" at bounding box center [267, 42] width 76 height 6
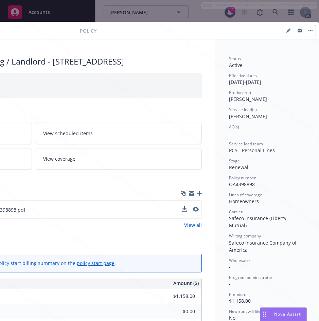
click at [306, 28] on button "button" at bounding box center [310, 30] width 11 height 11
click at [305, 32] on button "button" at bounding box center [310, 30] width 11 height 11
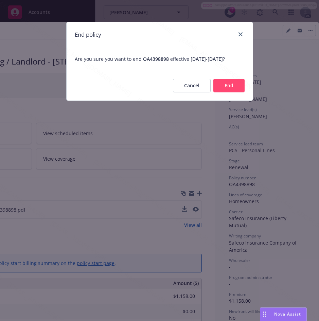
click at [230, 92] on button "End" at bounding box center [228, 86] width 31 height 14
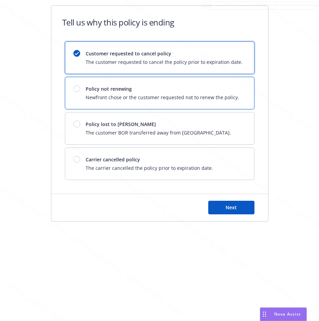
click at [230, 93] on div "Policy not renewing Newfront chose or the customer requested not to renew the p…" at bounding box center [163, 93] width 154 height 16
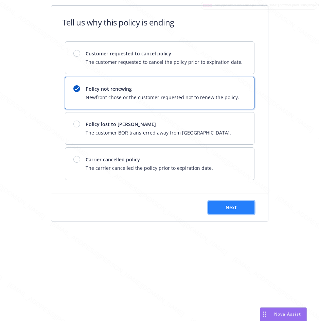
click at [226, 203] on button "Next" at bounding box center [231, 208] width 46 height 14
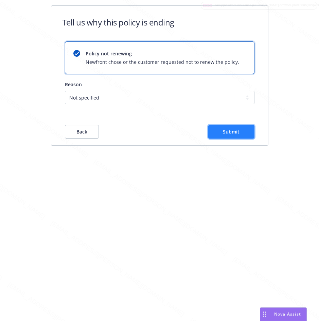
click at [234, 135] on button "Submit" at bounding box center [231, 132] width 46 height 14
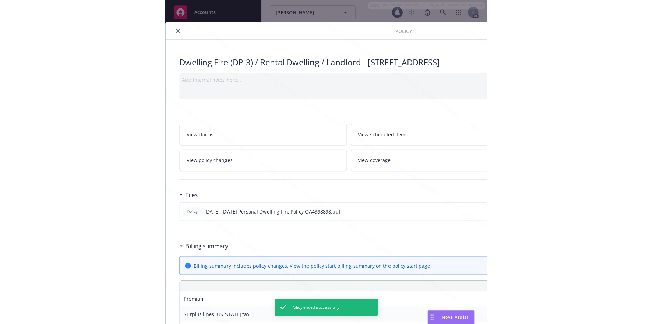
scroll to position [20, 0]
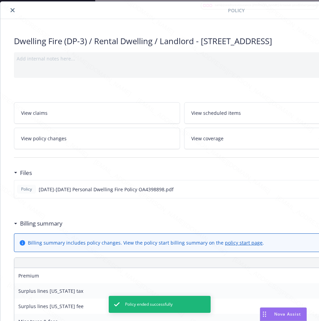
click at [13, 11] on icon "close" at bounding box center [13, 10] width 4 height 4
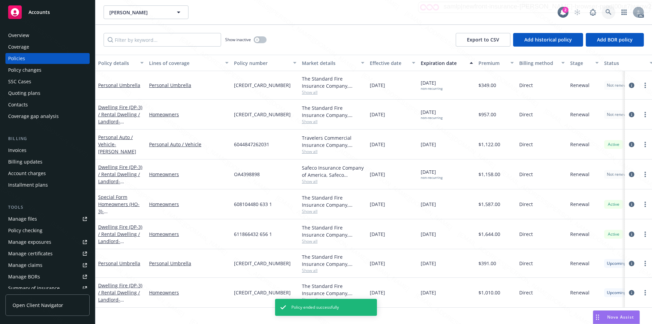
click at [323, 12] on icon at bounding box center [609, 12] width 6 height 6
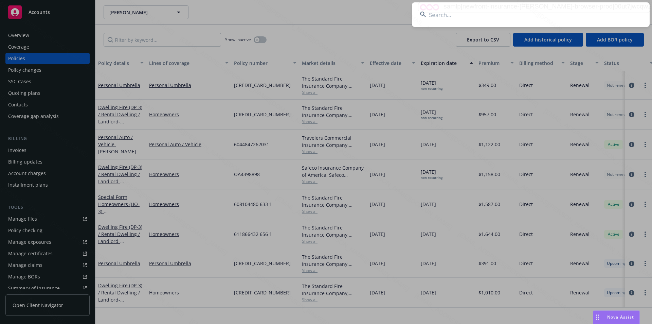
click at [323, 18] on input at bounding box center [531, 14] width 238 height 24
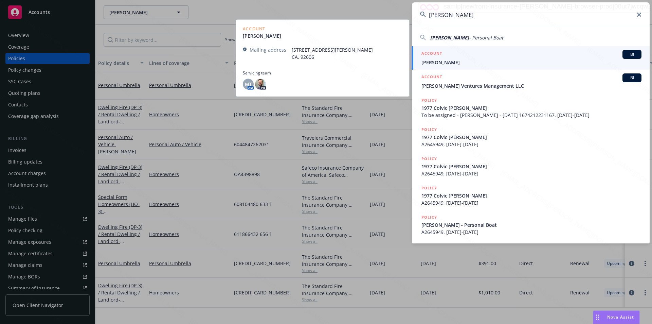
type input "[PERSON_NAME]"
click at [323, 62] on span "[PERSON_NAME]" at bounding box center [532, 62] width 220 height 7
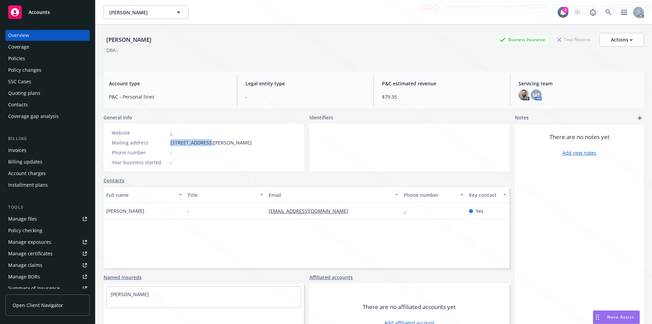
drag, startPoint x: 171, startPoint y: 142, endPoint x: 206, endPoint y: 141, distance: 35.7
click at [206, 141] on span "[STREET_ADDRESS][PERSON_NAME]" at bounding box center [211, 142] width 81 height 7
click at [22, 61] on div "Policies" at bounding box center [16, 58] width 17 height 11
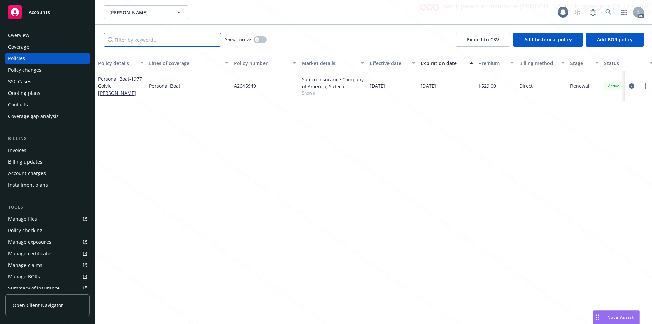
click at [135, 40] on input "Filter by keyword..." at bounding box center [163, 40] width 118 height 14
paste input "A2645949"
type input "A2645949"
click at [119, 85] on span "- 1977 Colvic [PERSON_NAME]" at bounding box center [120, 85] width 44 height 21
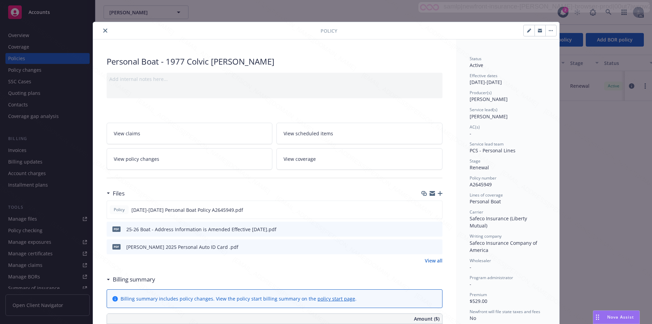
click at [167, 162] on link "View policy changes" at bounding box center [190, 158] width 166 height 21
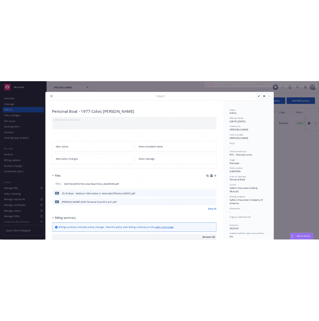
scroll to position [20, 0]
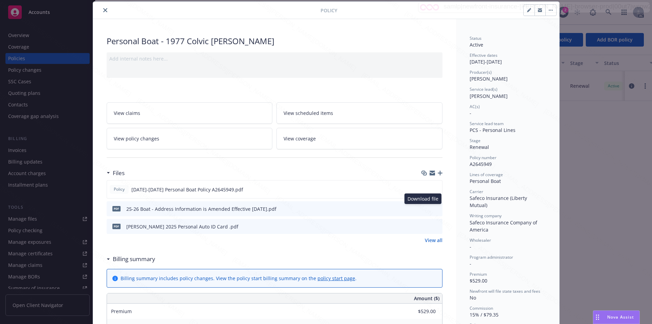
click at [323, 211] on button at bounding box center [425, 208] width 5 height 7
click at [323, 189] on icon "download file" at bounding box center [424, 188] width 5 height 5
click at [323, 208] on icon "download file" at bounding box center [424, 207] width 5 height 5
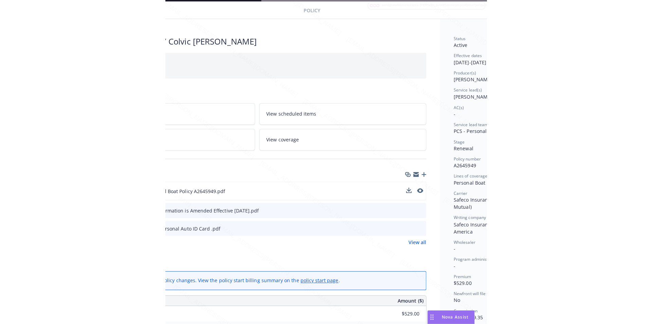
scroll to position [20, 153]
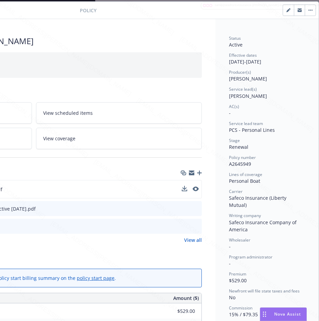
click at [229, 161] on span "A2645949" at bounding box center [240, 164] width 22 height 6
drag, startPoint x: 223, startPoint y: 165, endPoint x: 258, endPoint y: 164, distance: 34.3
click at [258, 164] on div "Status Active Effective dates [DATE] - [DATE] Producer(s) [PERSON_NAME] Service…" at bounding box center [266, 327] width 103 height 617
drag, startPoint x: 223, startPoint y: 59, endPoint x: 248, endPoint y: 59, distance: 24.8
click at [248, 59] on div "Status Active Effective dates [DATE] - [DATE] Producer(s) [PERSON_NAME] Service…" at bounding box center [266, 327] width 103 height 617
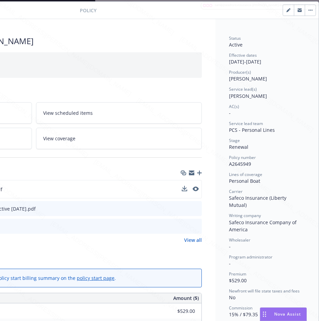
click at [31, 168] on div "Files" at bounding box center [34, 173] width 336 height 14
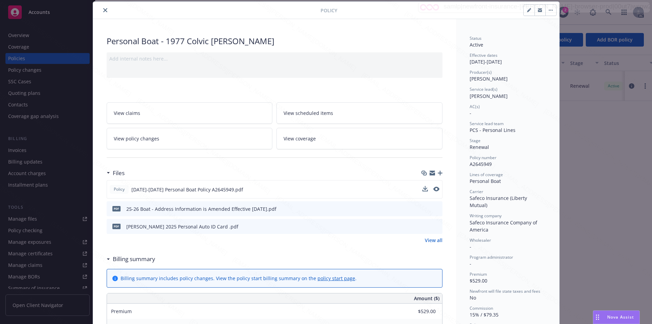
scroll to position [20, 0]
click at [137, 139] on span "View policy changes" at bounding box center [137, 138] width 46 height 7
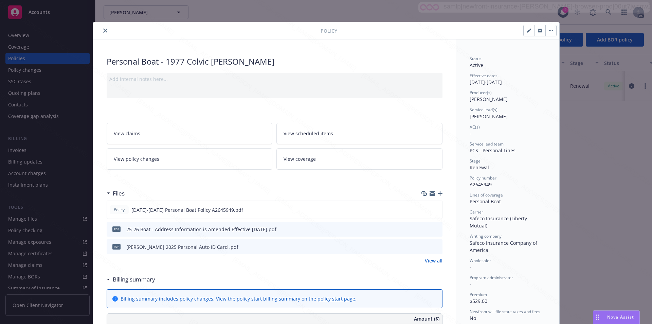
scroll to position [20, 0]
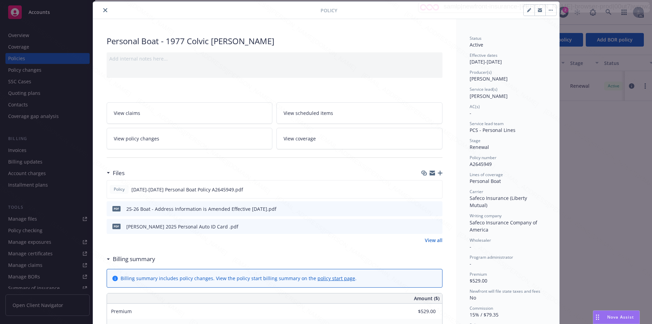
click at [180, 134] on link "View policy changes" at bounding box center [190, 138] width 166 height 21
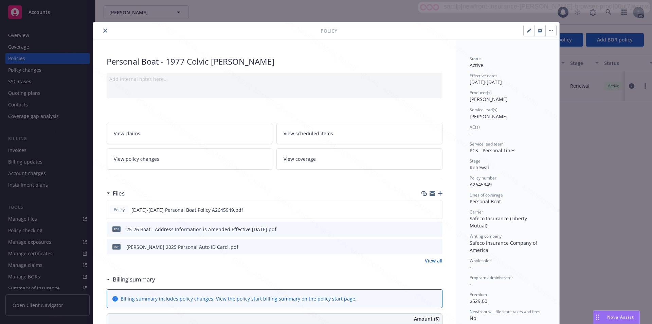
scroll to position [20, 0]
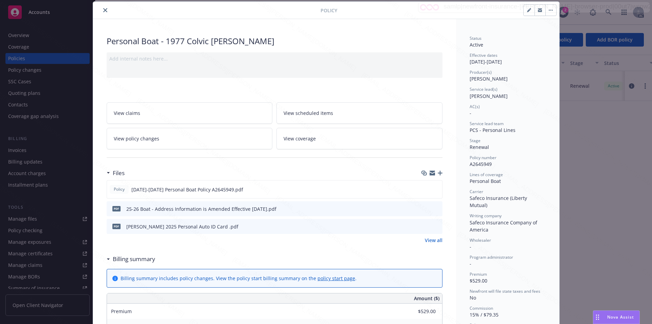
click at [323, 9] on button "button" at bounding box center [550, 10] width 11 height 11
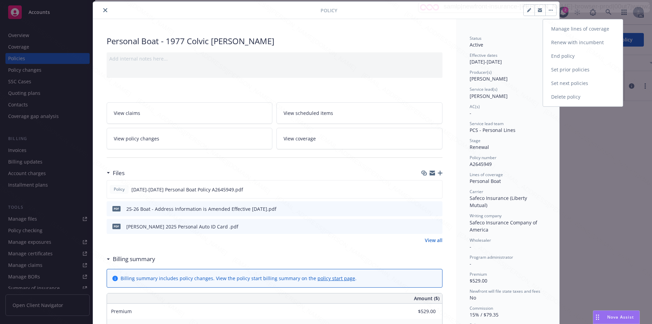
click at [323, 58] on link "End policy" at bounding box center [583, 56] width 80 height 14
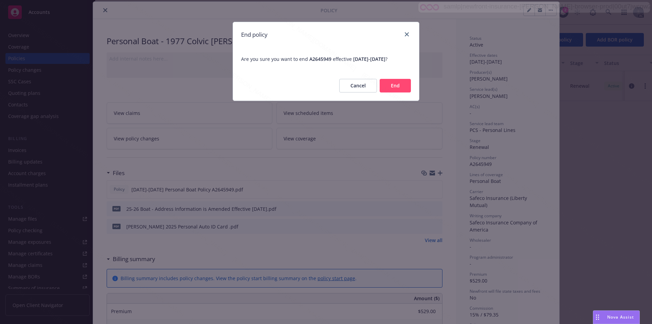
click at [323, 86] on button "End" at bounding box center [395, 86] width 31 height 14
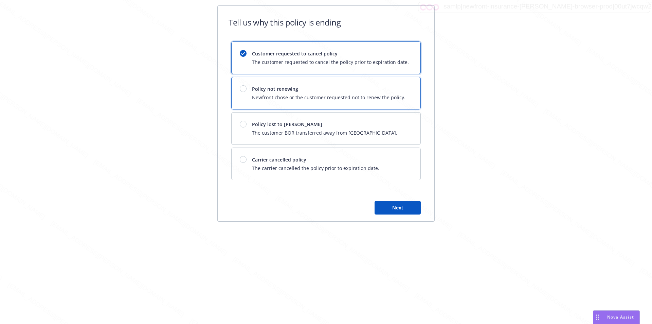
click at [323, 95] on span "Newfront chose or the customer requested not to renew the policy." at bounding box center [329, 97] width 154 height 7
click at [323, 209] on span "Next" at bounding box center [397, 207] width 11 height 6
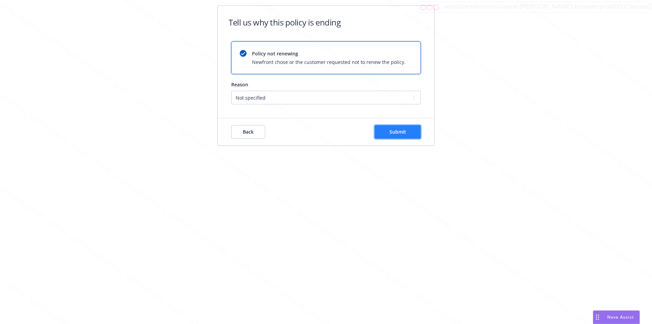
click at [323, 133] on button "Submit" at bounding box center [398, 132] width 46 height 14
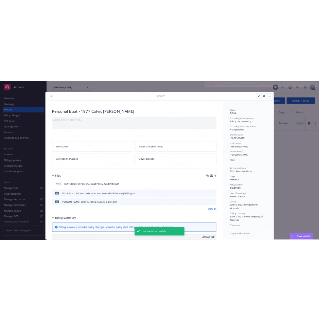
scroll to position [20, 0]
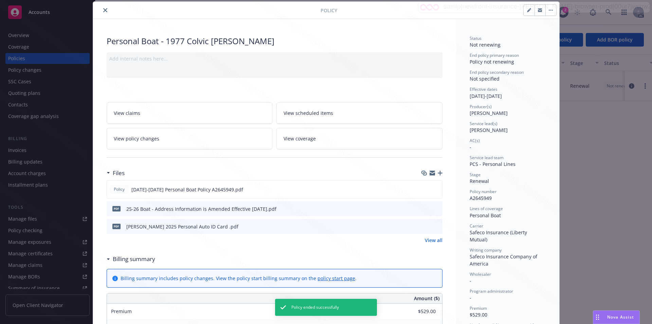
click at [103, 10] on icon "close" at bounding box center [105, 10] width 4 height 4
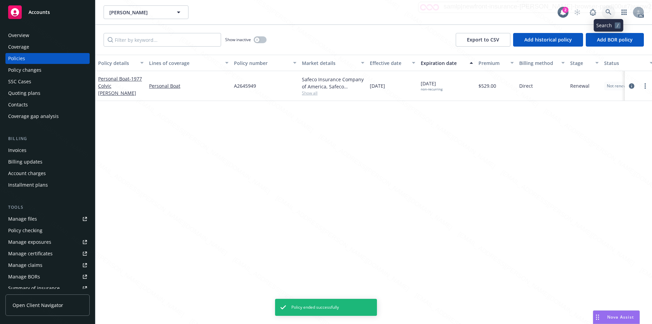
click at [323, 11] on icon at bounding box center [609, 12] width 6 height 6
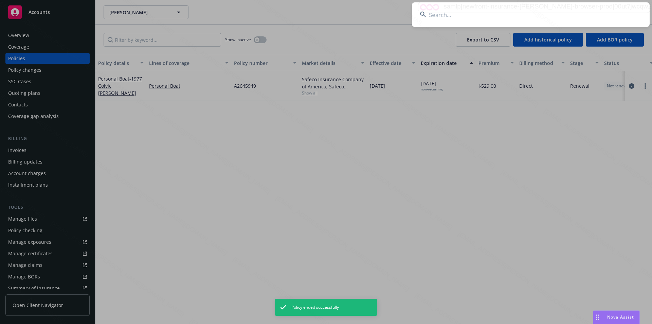
click at [323, 15] on input at bounding box center [531, 14] width 238 height 24
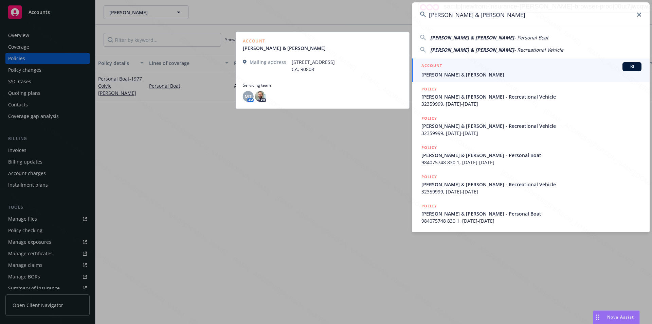
type input "[PERSON_NAME] & [PERSON_NAME]"
click at [323, 74] on span "[PERSON_NAME] & [PERSON_NAME]" at bounding box center [532, 74] width 220 height 7
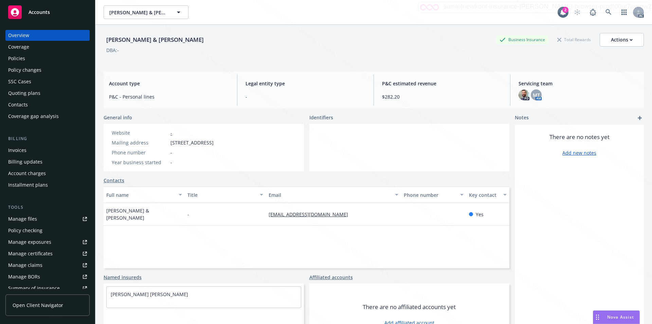
click at [169, 142] on div "Mailing address [STREET_ADDRESS]" at bounding box center [162, 142] width 107 height 7
drag, startPoint x: 203, startPoint y: 140, endPoint x: 166, endPoint y: 143, distance: 37.5
click at [166, 143] on div "Mailing address [STREET_ADDRESS]" at bounding box center [162, 142] width 107 height 7
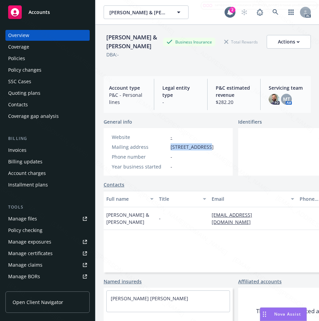
click at [183, 149] on span "[STREET_ADDRESS]" at bounding box center [192, 146] width 43 height 7
drag, startPoint x: 169, startPoint y: 148, endPoint x: 197, endPoint y: 145, distance: 28.0
click at [201, 145] on div "Mailing address [STREET_ADDRESS]" at bounding box center [162, 146] width 107 height 7
